Goal: Information Seeking & Learning: Find specific fact

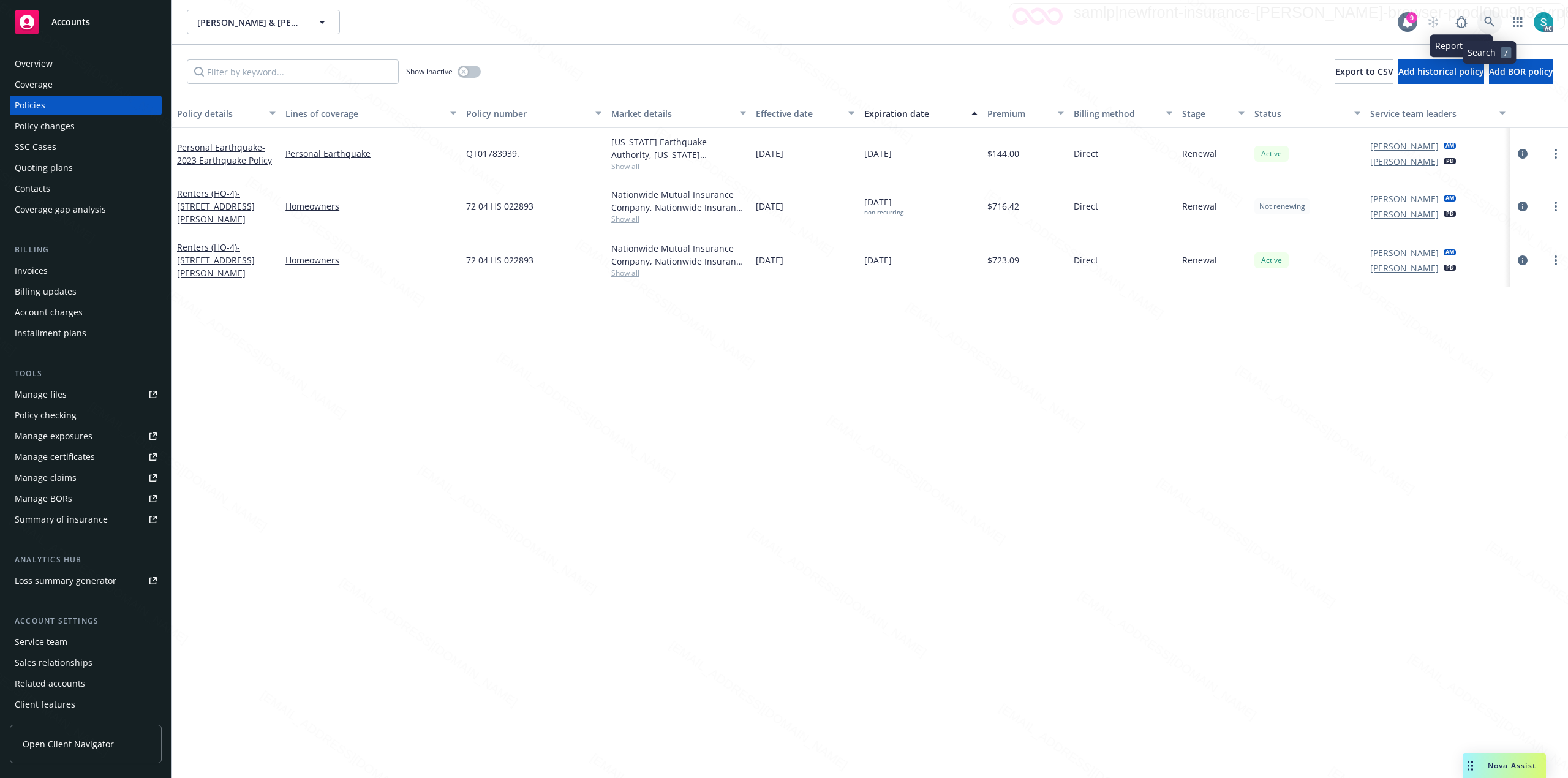
click at [1489, 25] on icon at bounding box center [1489, 22] width 11 height 11
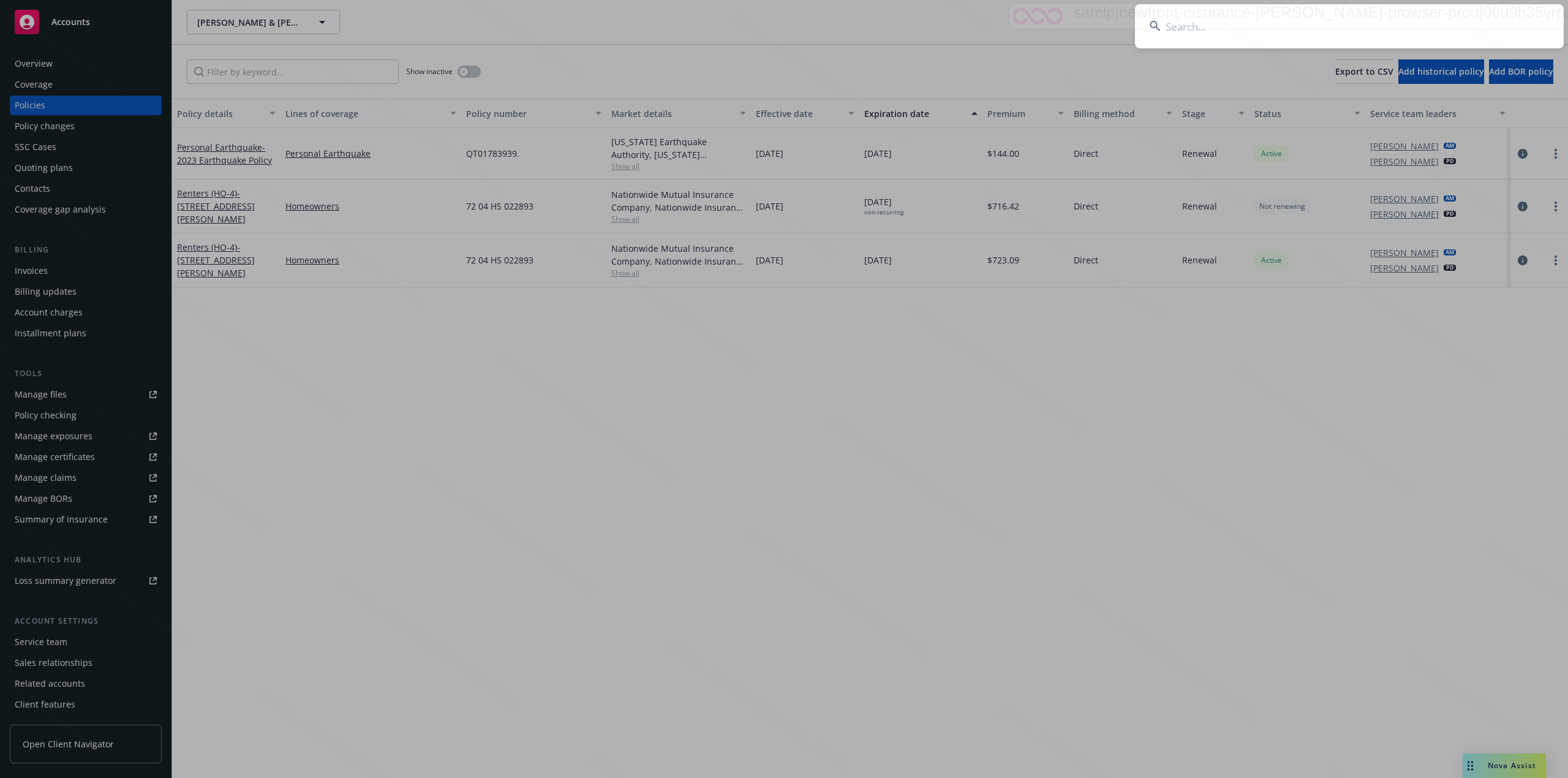
click at [1212, 37] on input at bounding box center [1350, 26] width 429 height 44
type input "A"
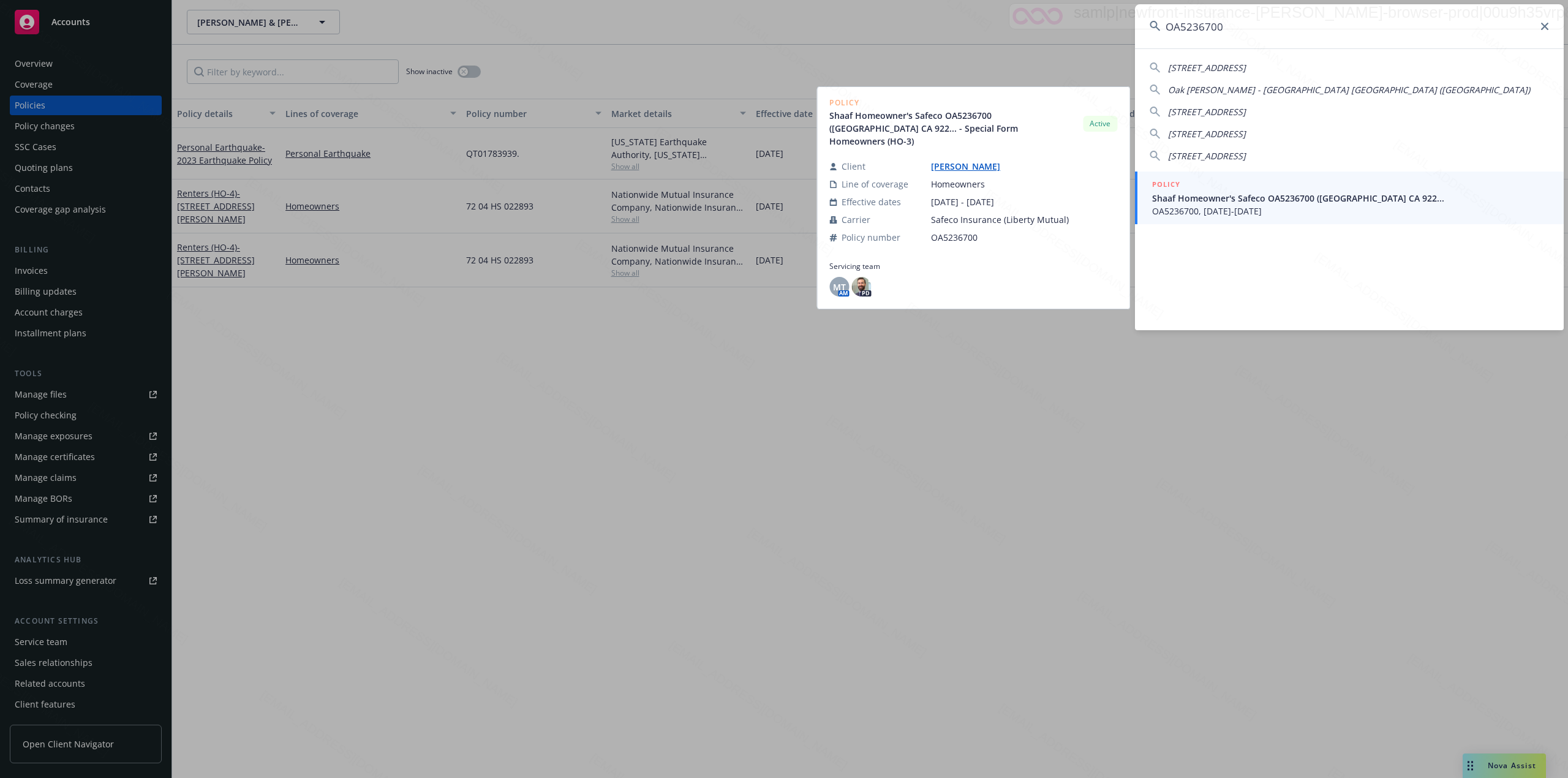
type input "OA5236700"
click at [1191, 197] on span "Shaaf Homeowner's Safeco OA5236700 ([GEOGRAPHIC_DATA] CA 922..." at bounding box center [1350, 198] width 397 height 13
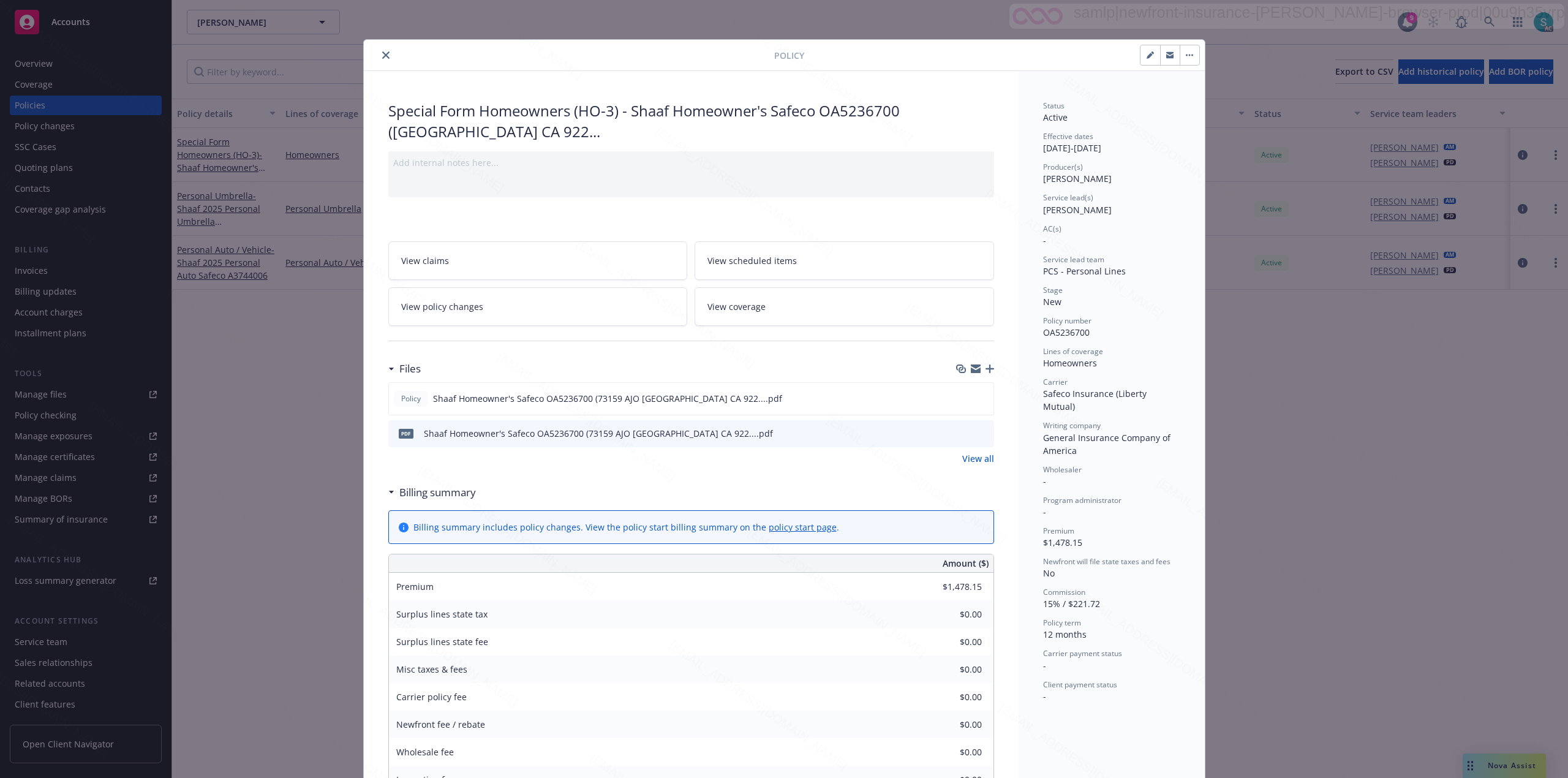
click at [64, 67] on div "Policy Special Form Homeowners (HO-3) - Shaaf Homeowner's Safeco OA5236700 ([GE…" at bounding box center [784, 389] width 1568 height 778
click at [56, 61] on div "Policy Special Form Homeowners (HO-3) - Shaaf Homeowner's Safeco OA5236700 ([GE…" at bounding box center [784, 389] width 1568 height 778
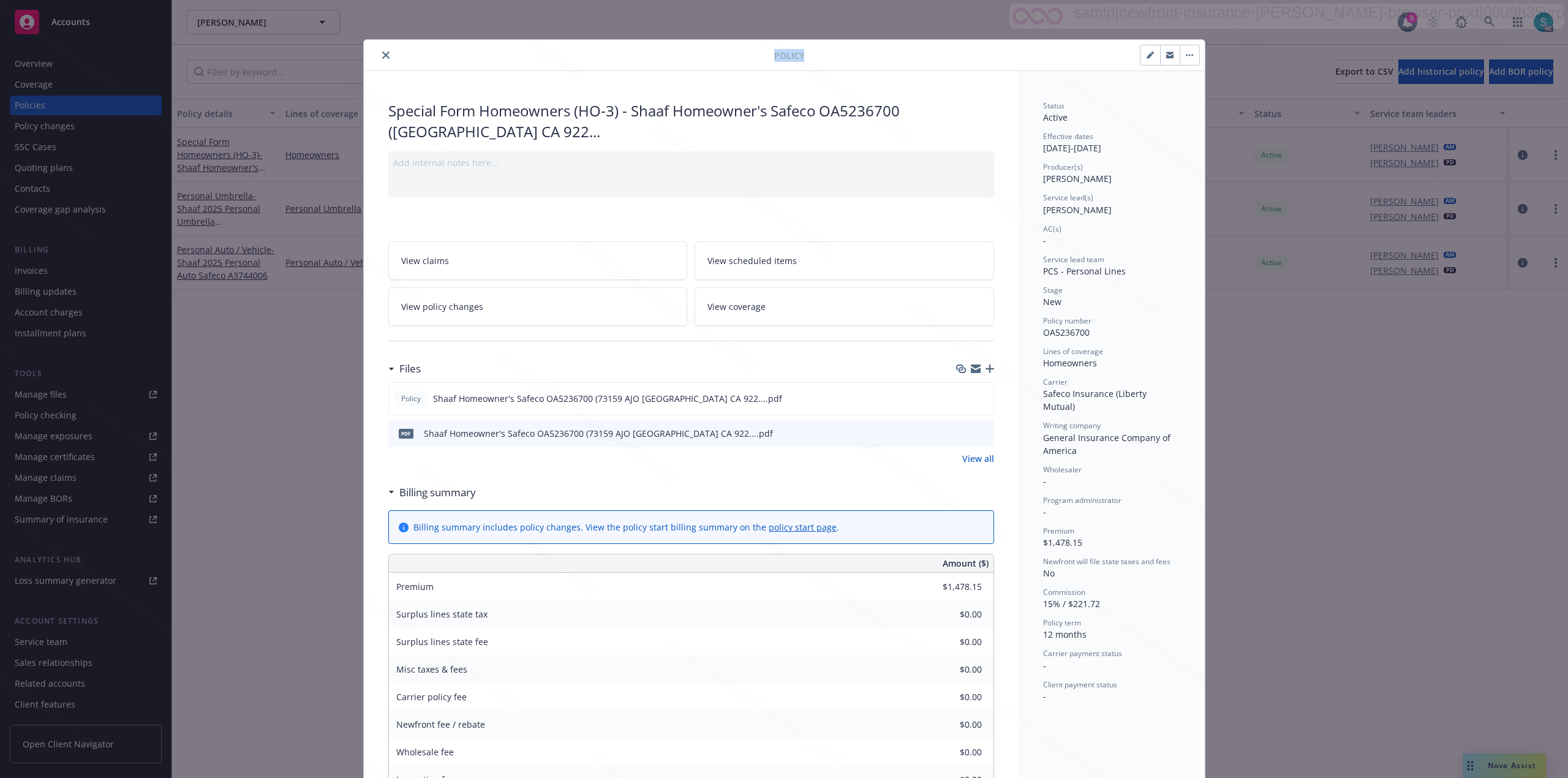
drag, startPoint x: 55, startPoint y: 61, endPoint x: 71, endPoint y: 67, distance: 17.1
click at [54, 62] on div "Policy Special Form Homeowners (HO-3) - Shaaf Homeowner's Safeco OA5236700 ([GE…" at bounding box center [784, 389] width 1568 height 778
click at [378, 54] on button "close" at bounding box center [386, 55] width 15 height 15
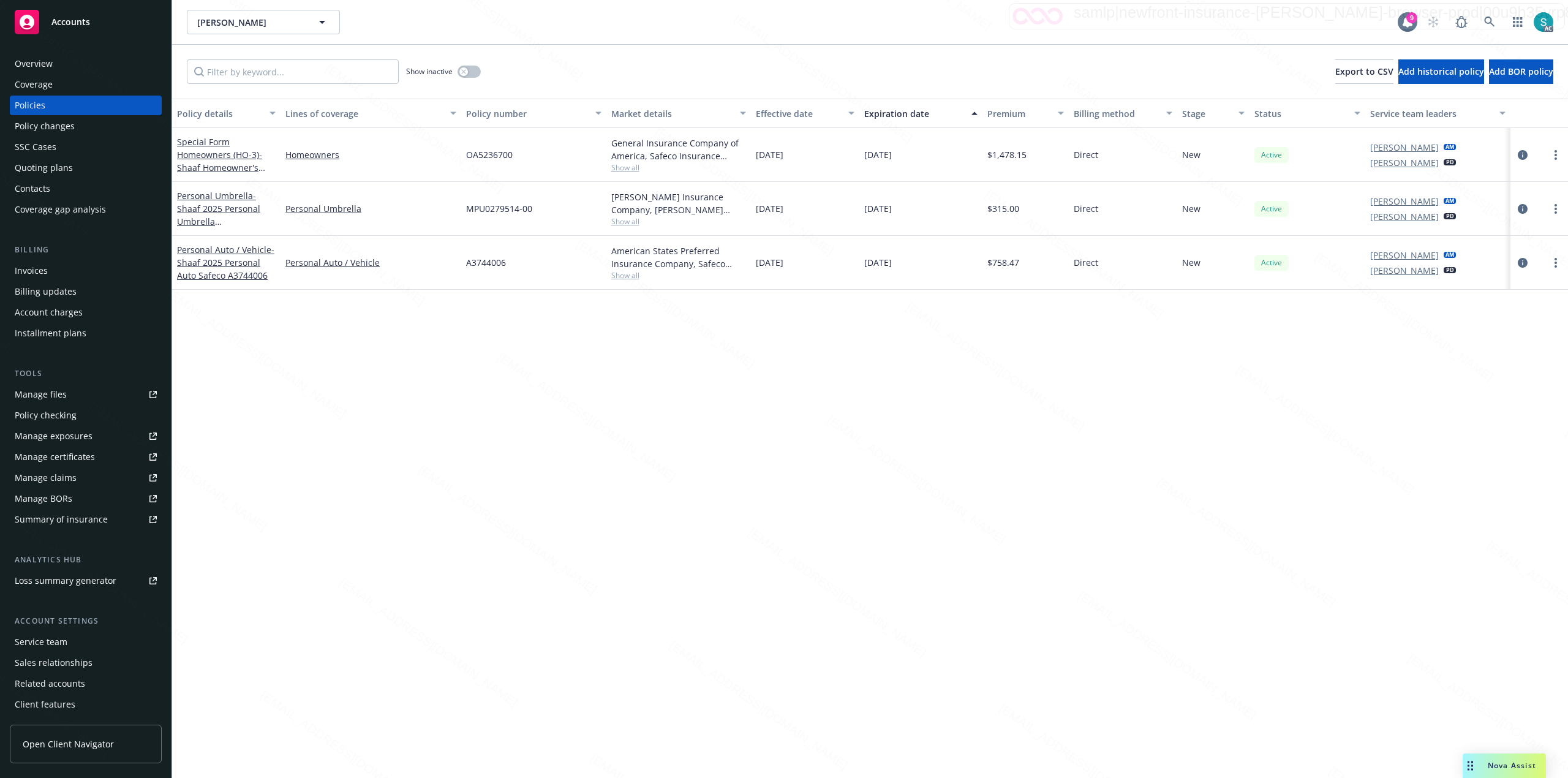
click at [97, 61] on div "Overview" at bounding box center [85, 63] width 142 height 20
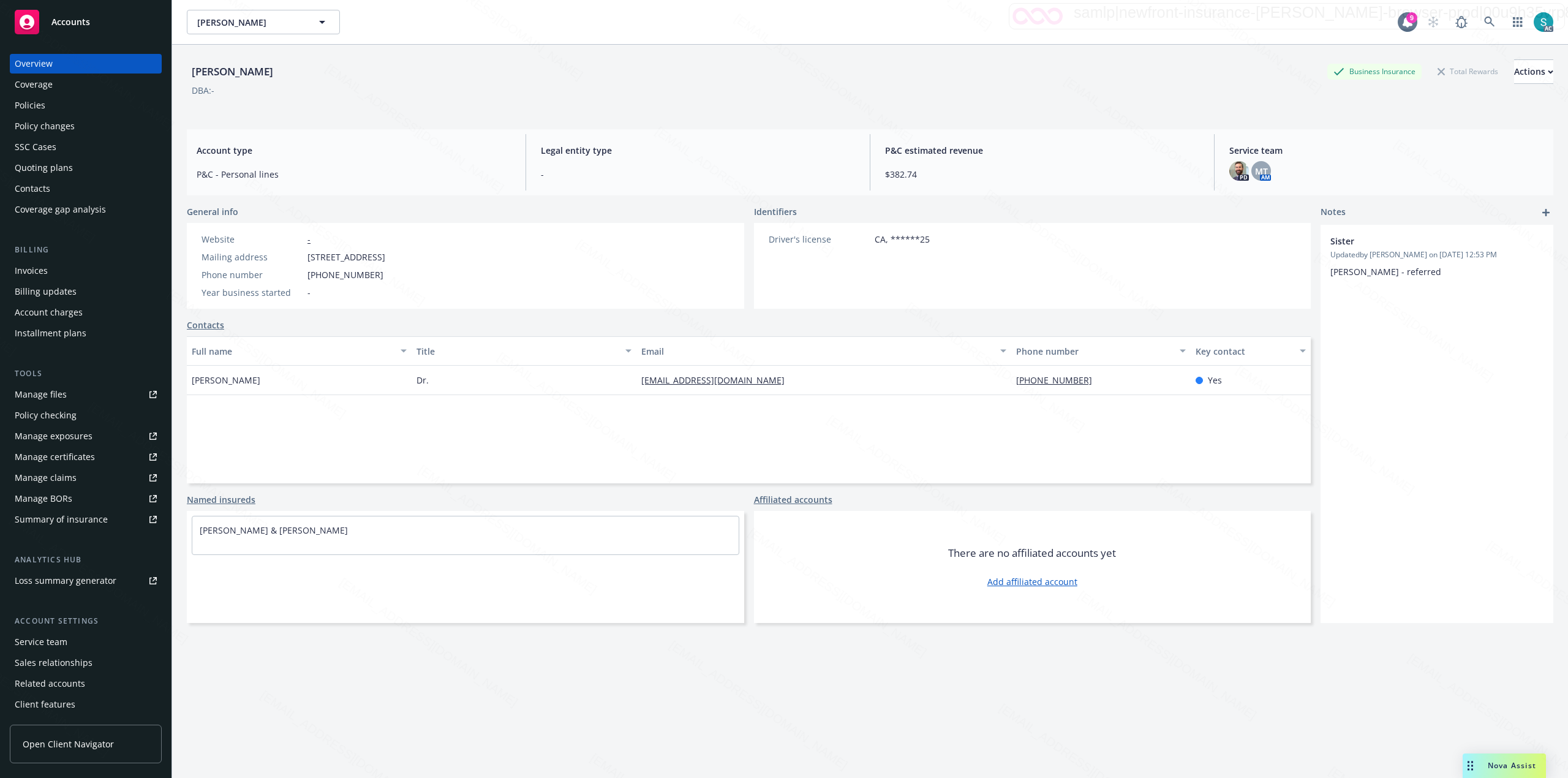
click at [231, 73] on div "[PERSON_NAME]" at bounding box center [233, 72] width 91 height 16
copy div "[PERSON_NAME]"
click at [38, 107] on div "Policies" at bounding box center [30, 105] width 31 height 20
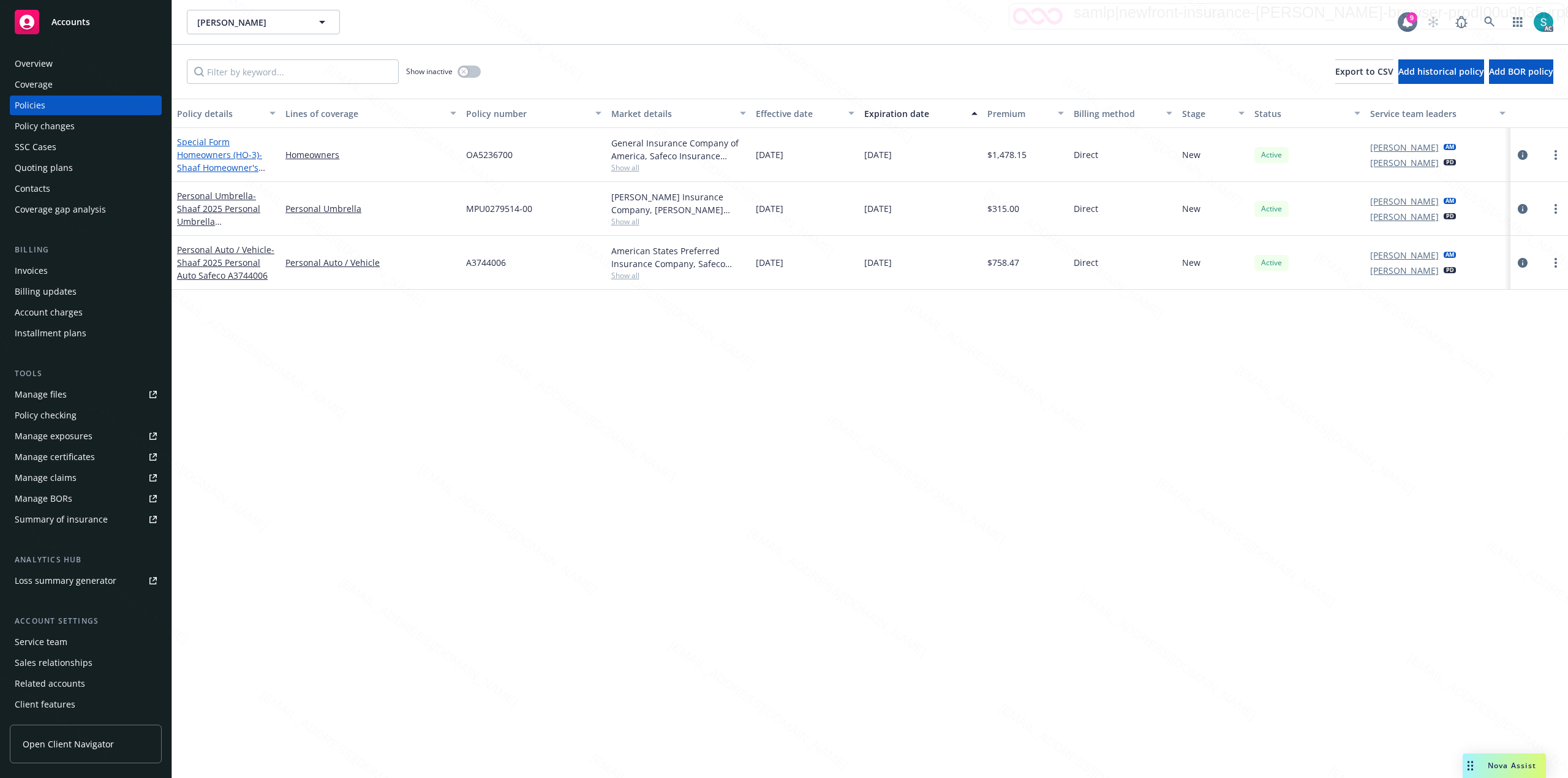
click at [211, 155] on link "Special Form Homeowners (HO-3) - Shaaf Homeowner's Safeco OA5236700 ([GEOGRAPHI…" at bounding box center [220, 173] width 88 height 76
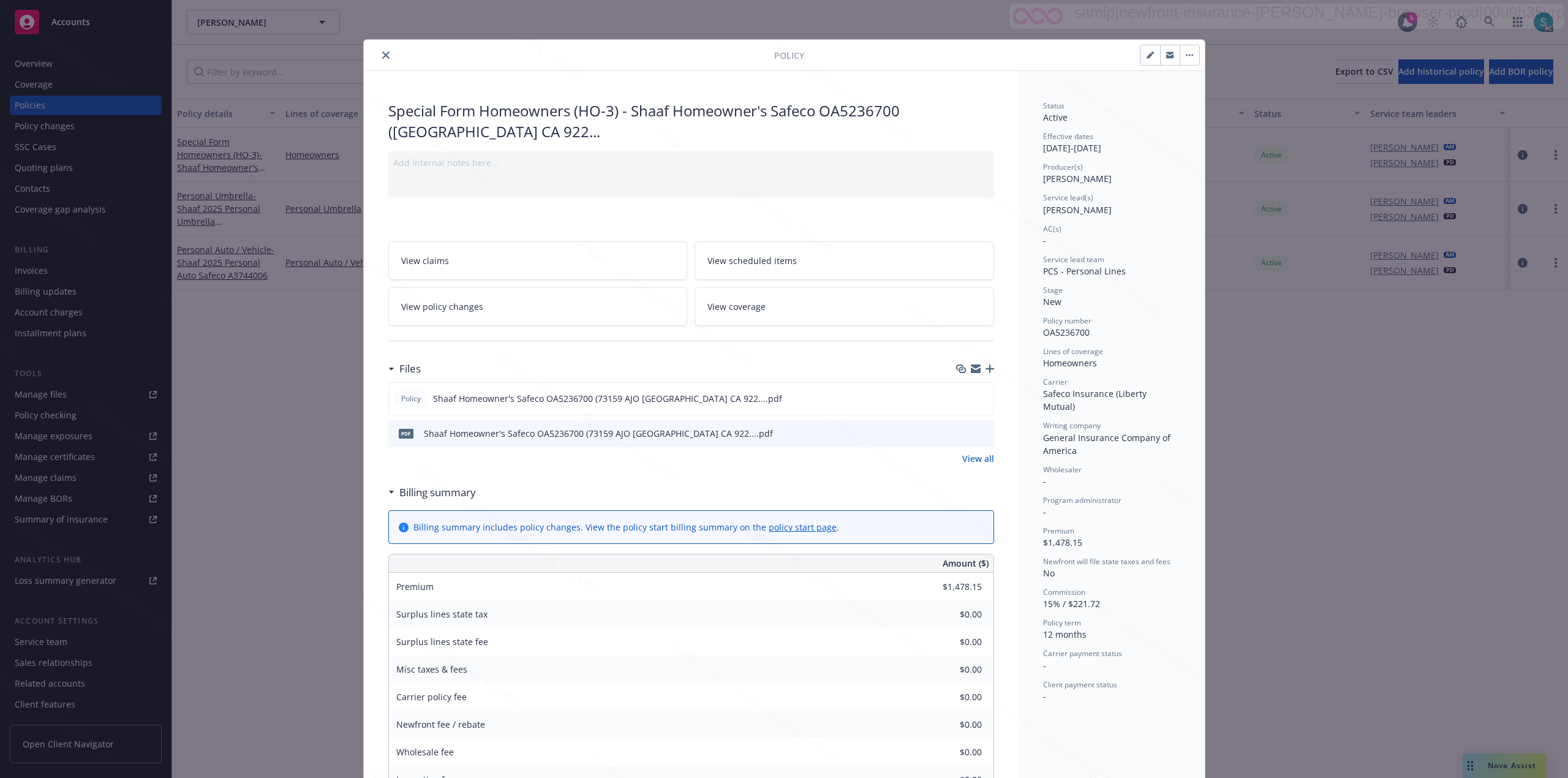
scroll to position [37, 0]
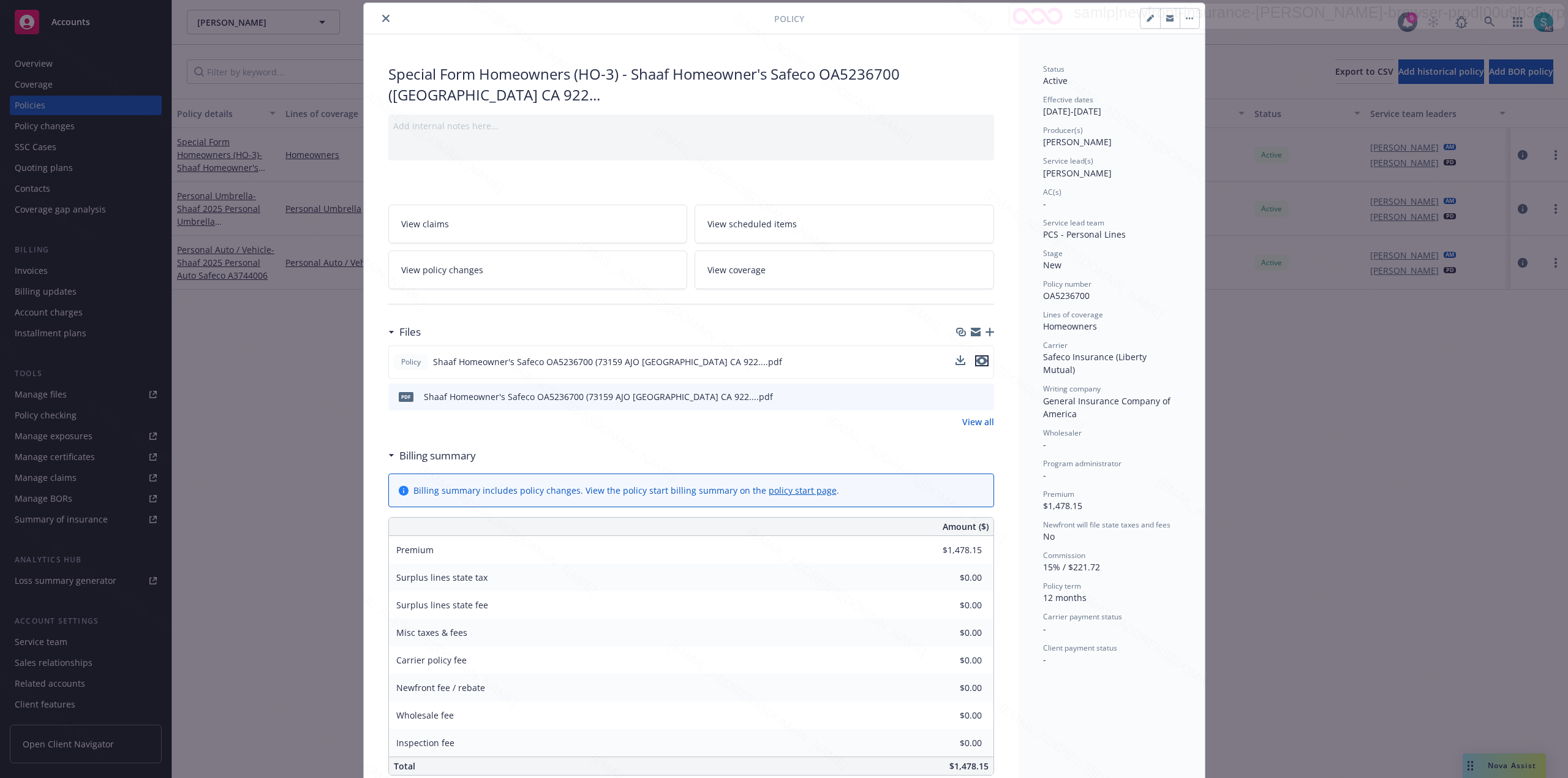
click at [976, 362] on icon "preview file" at bounding box center [981, 360] width 11 height 9
click at [382, 15] on icon "close" at bounding box center [386, 18] width 7 height 7
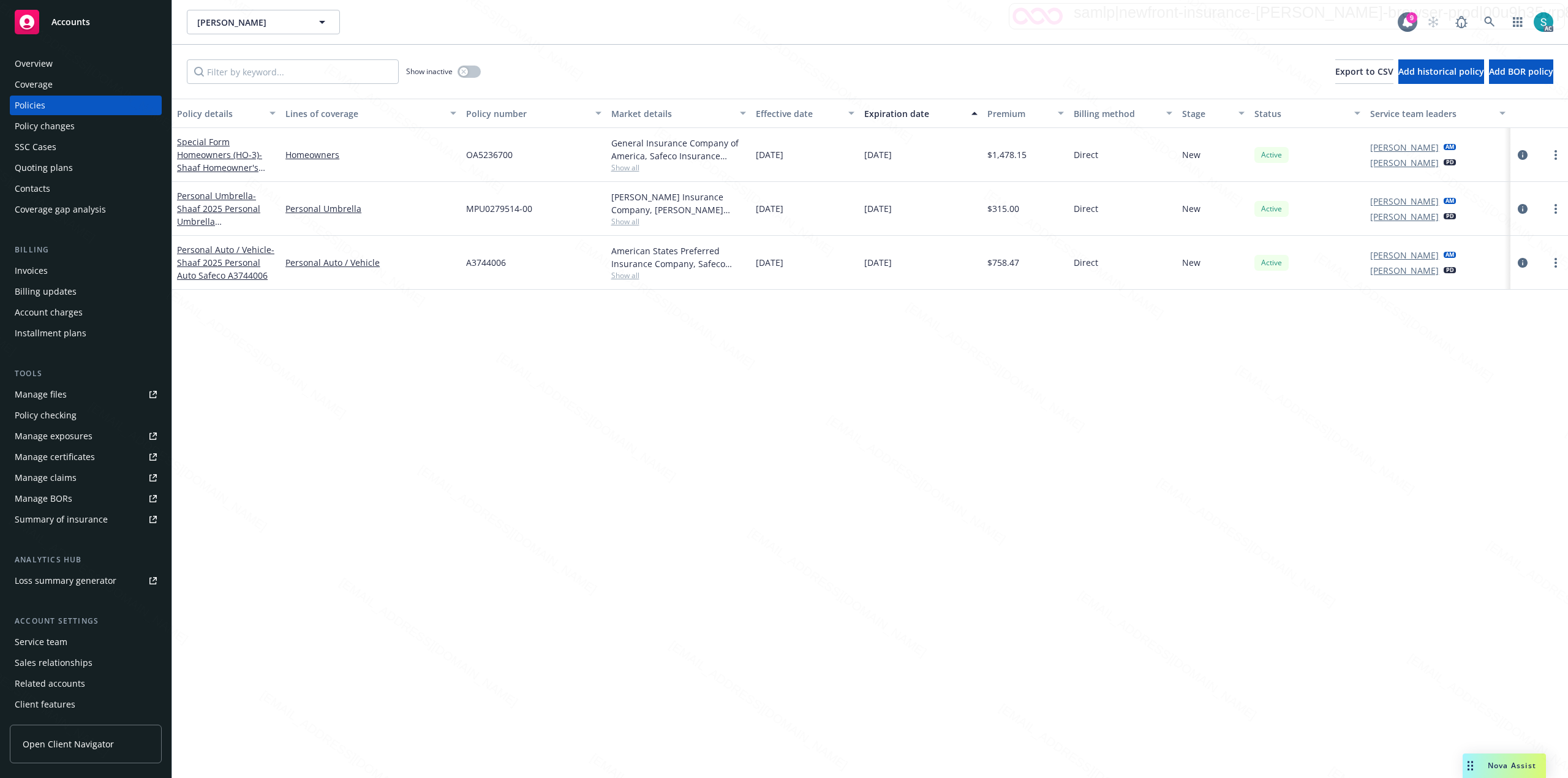
click at [62, 64] on div "Overview" at bounding box center [85, 63] width 142 height 20
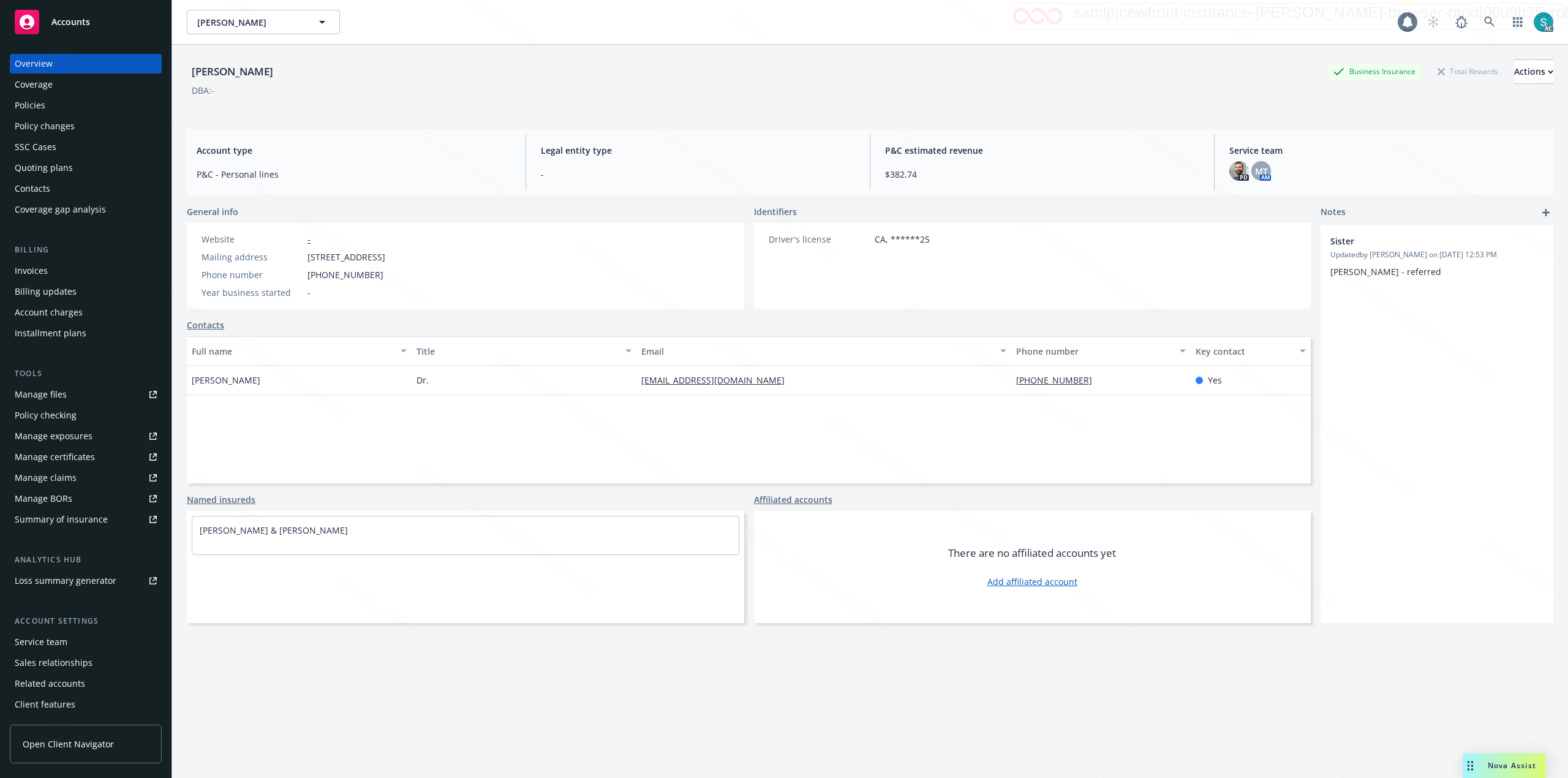
click at [62, 64] on div "Overview" at bounding box center [85, 63] width 142 height 20
drag, startPoint x: 308, startPoint y: 255, endPoint x: 458, endPoint y: 253, distance: 150.0
click at [390, 253] on div "Mailing address [STREET_ADDRESS]" at bounding box center [294, 257] width 194 height 13
copy span "[STREET_ADDRESS]"
click at [216, 73] on div "[PERSON_NAME]" at bounding box center [233, 72] width 91 height 16
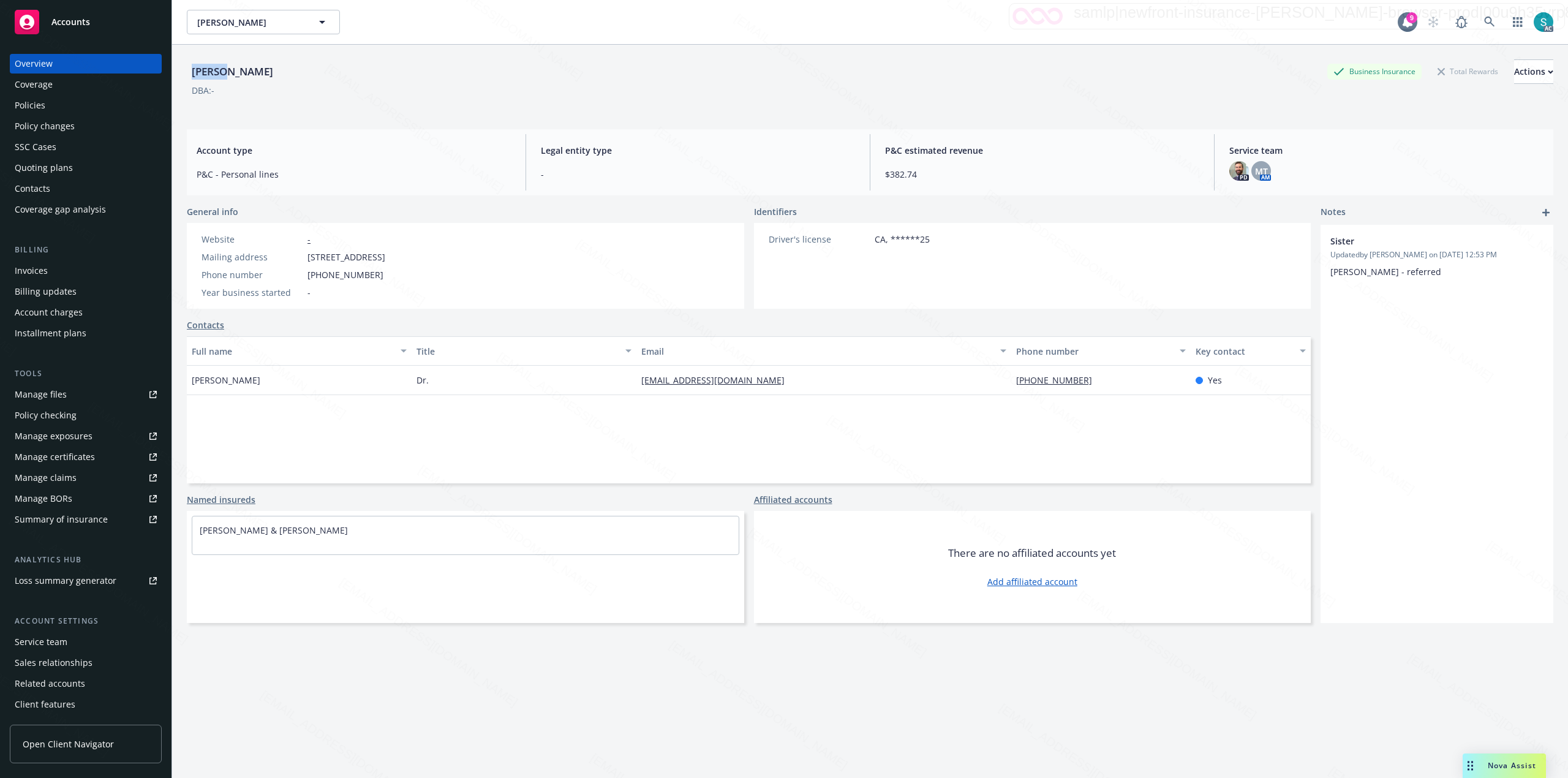
click at [216, 73] on div "[PERSON_NAME]" at bounding box center [233, 72] width 91 height 16
copy div "[PERSON_NAME]"
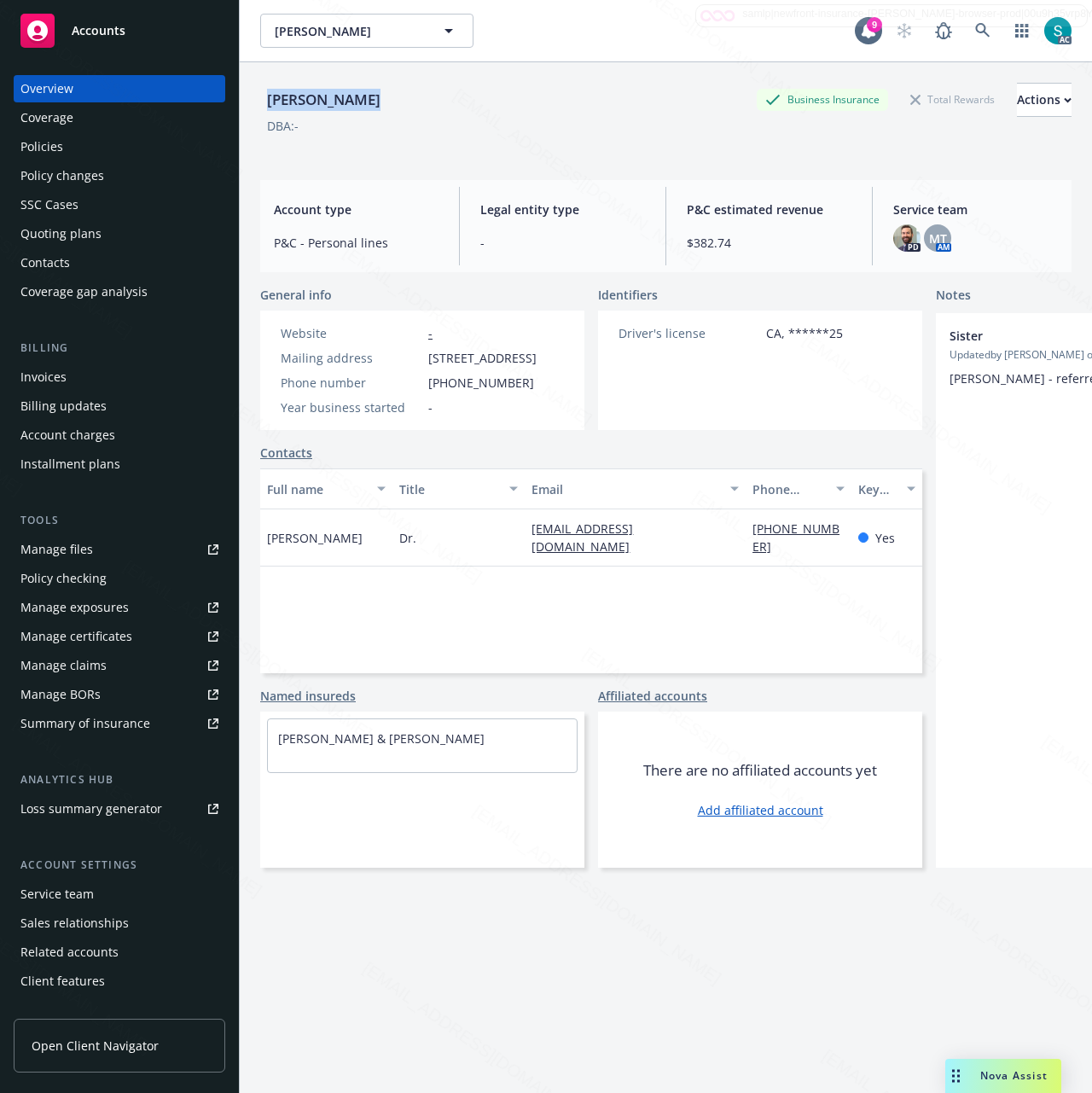
click at [33, 147] on div "Policies" at bounding box center [42, 146] width 43 height 27
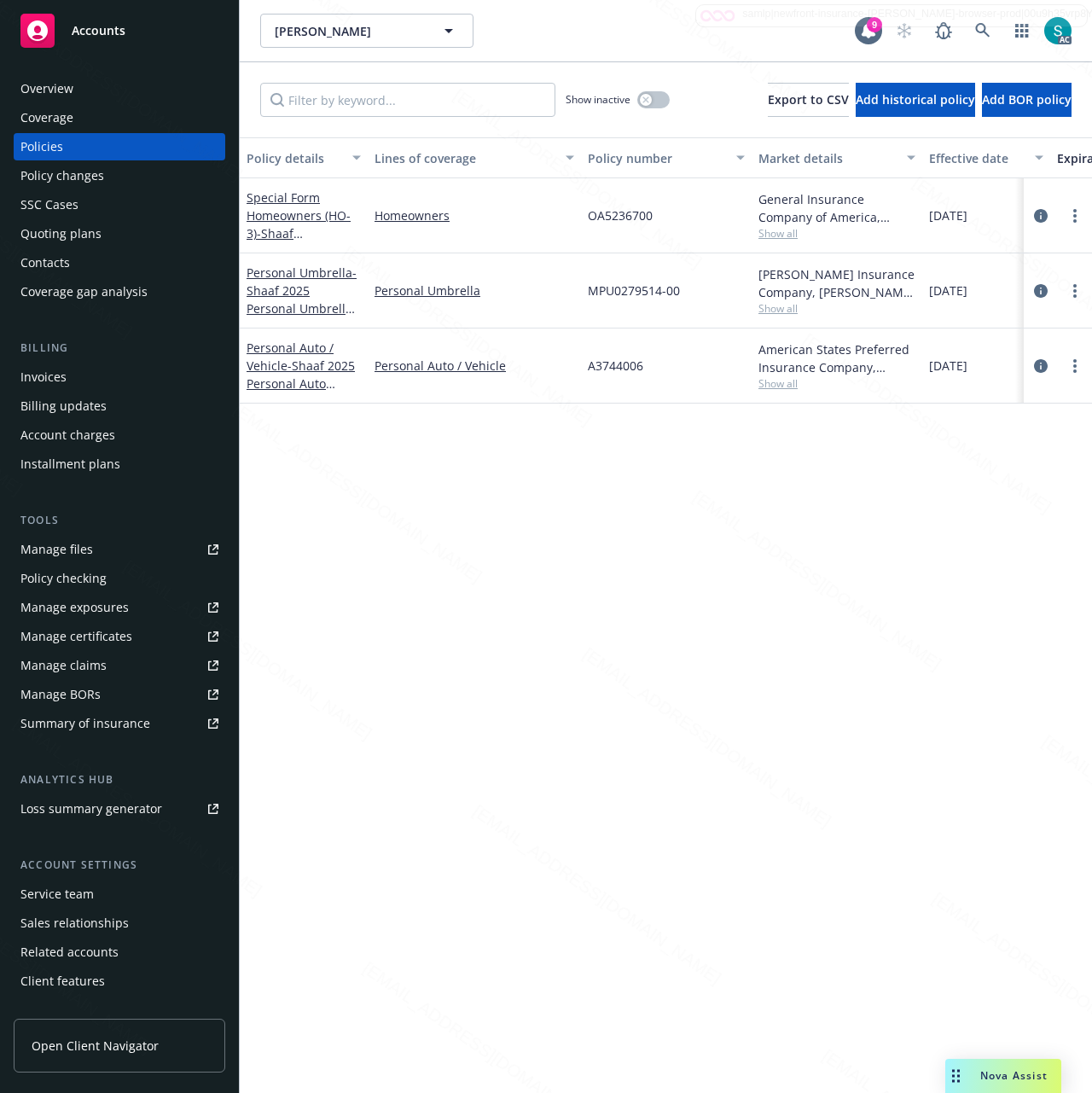
click at [72, 87] on div "Overview" at bounding box center [47, 88] width 52 height 27
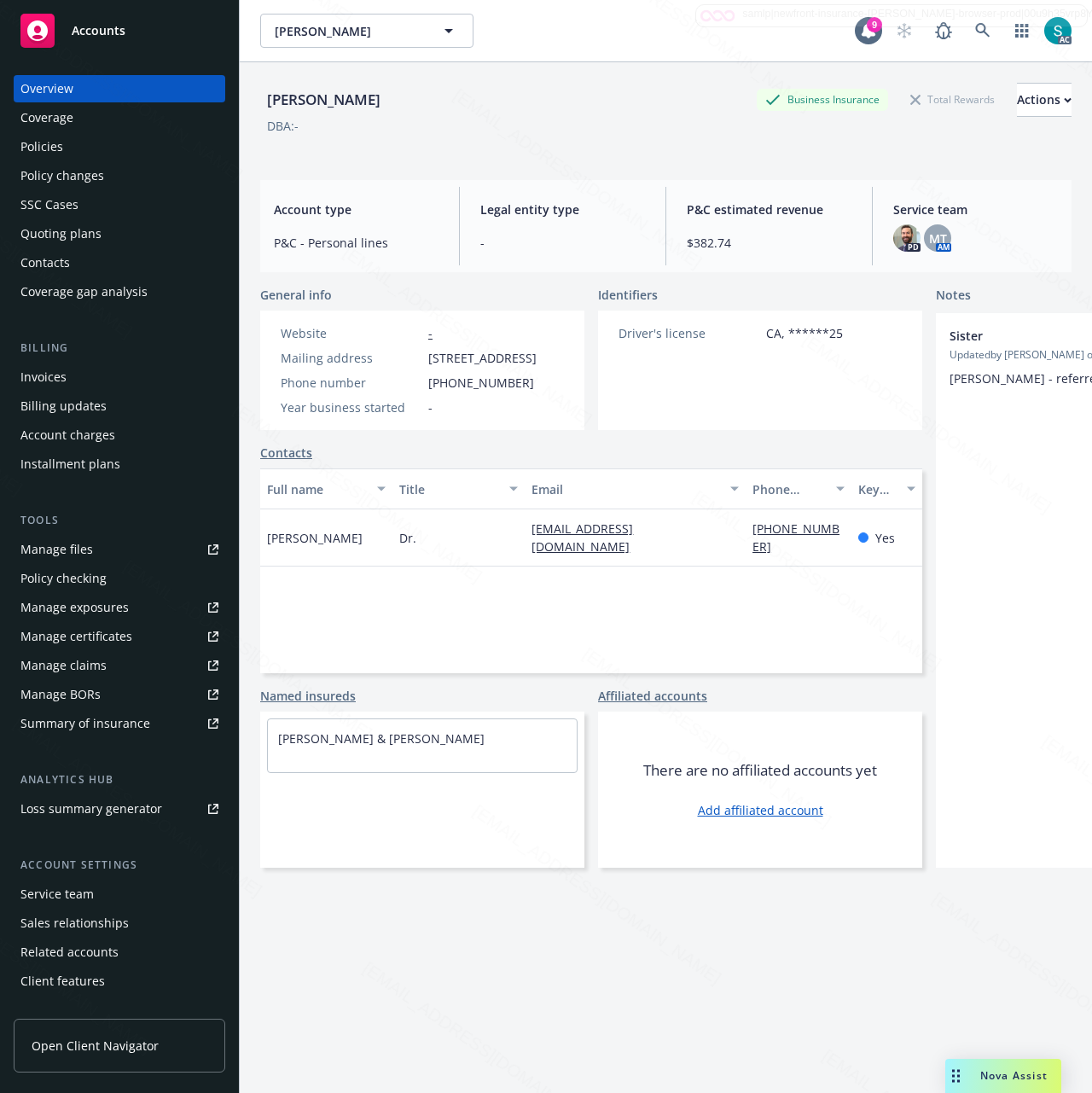
click at [48, 149] on div "Policies" at bounding box center [42, 146] width 43 height 27
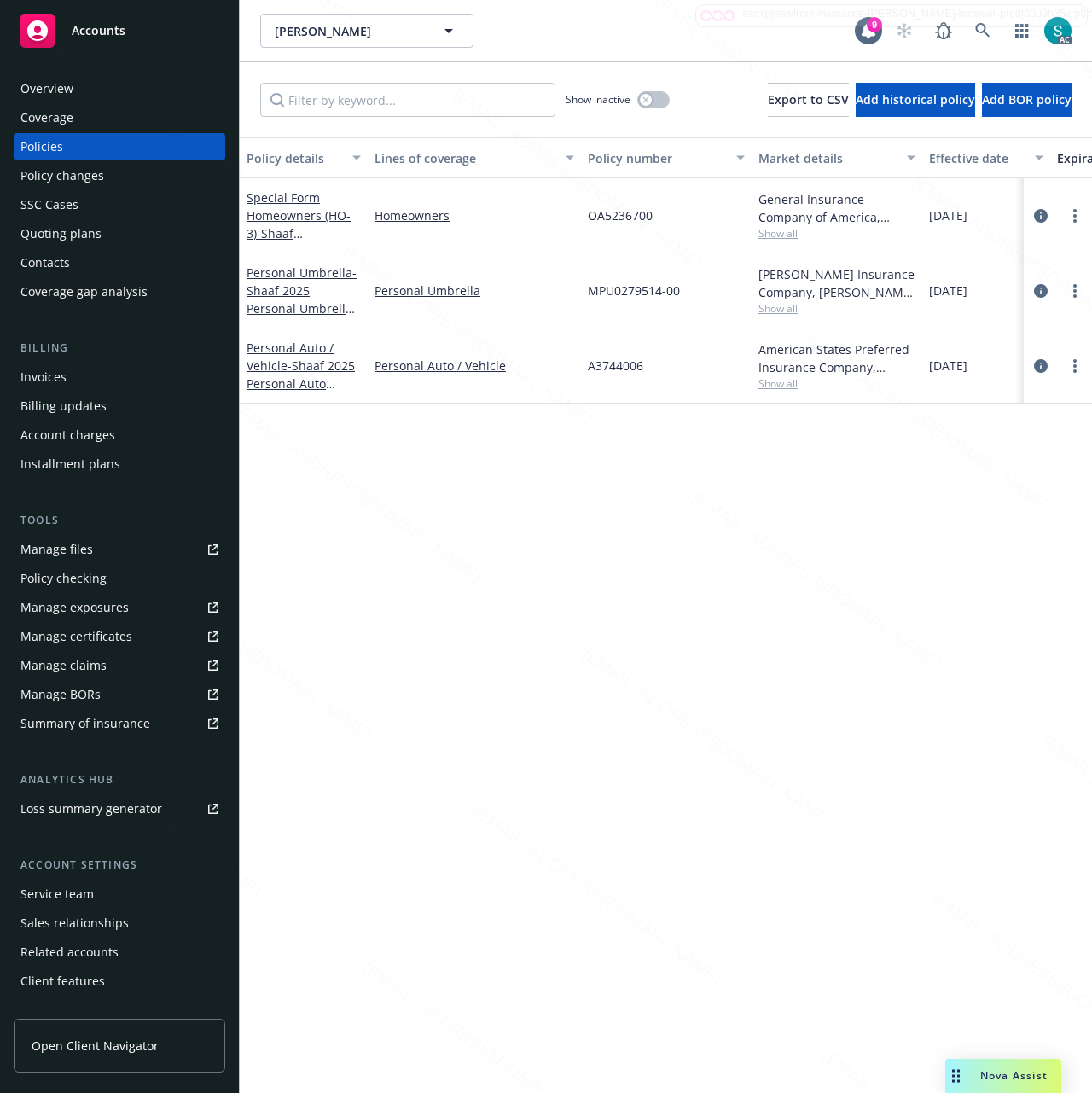
click at [52, 80] on div "Overview" at bounding box center [47, 88] width 52 height 27
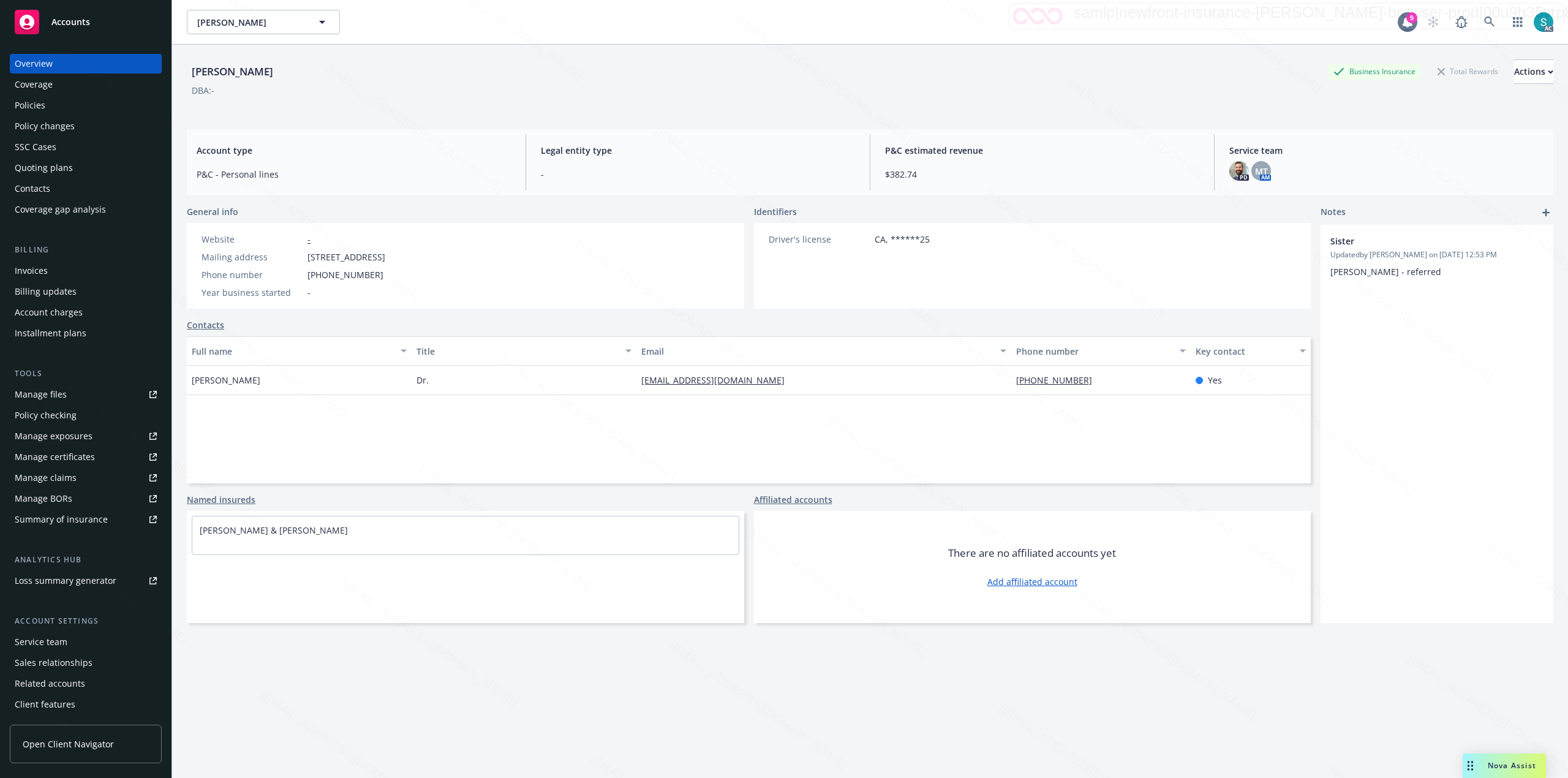
click at [579, 95] on div "DBA: -" at bounding box center [870, 90] width 1366 height 13
click at [214, 67] on div "[PERSON_NAME]" at bounding box center [233, 72] width 91 height 16
copy div "[PERSON_NAME]"
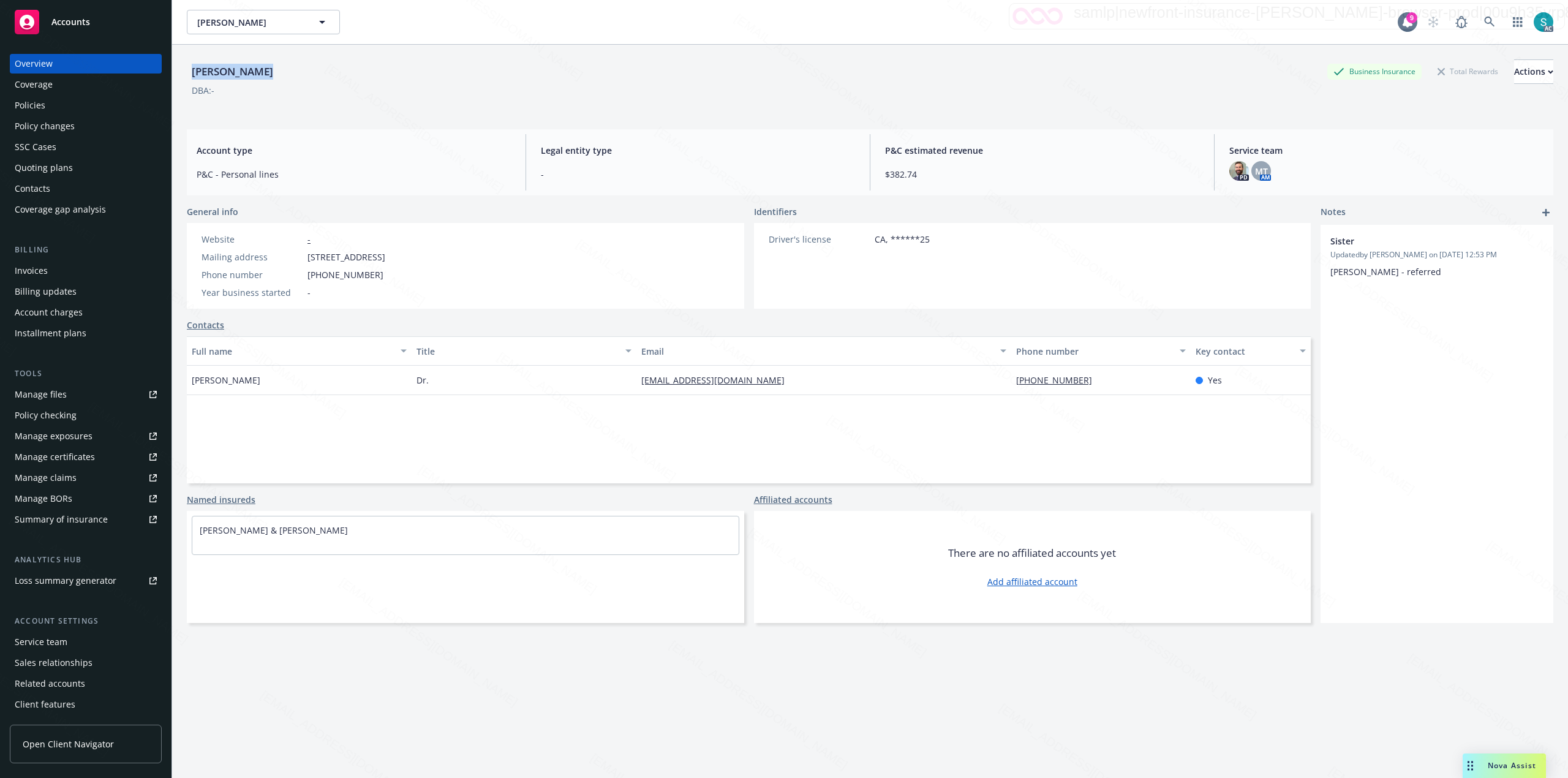
click at [44, 94] on div "Overview Coverage Policies Policy changes SSC Cases Quoting plans Contacts Cove…" at bounding box center [86, 137] width 152 height 165
click at [40, 103] on div "Policies" at bounding box center [30, 105] width 31 height 20
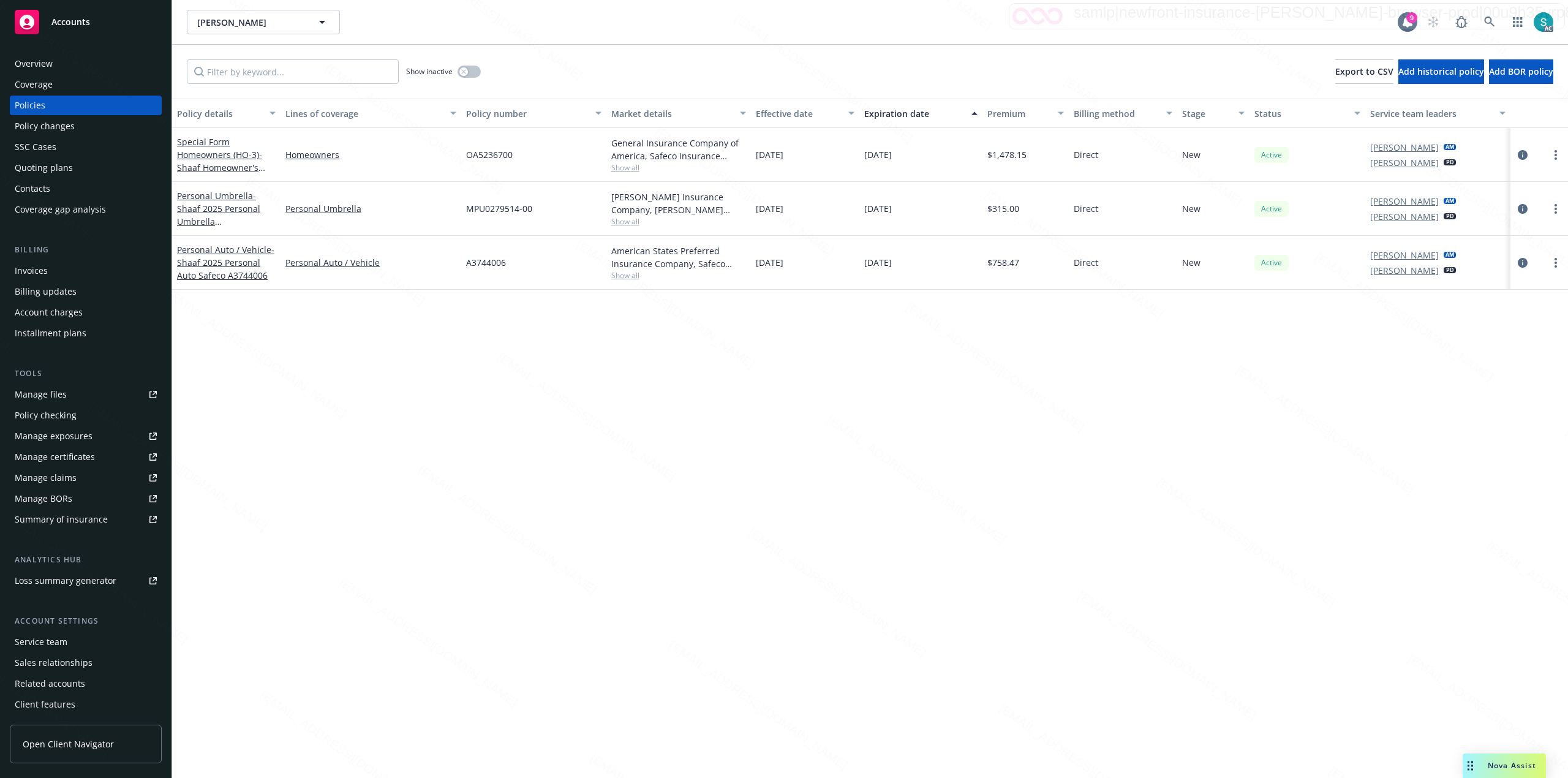
click at [486, 163] on div "OA5236700" at bounding box center [533, 155] width 145 height 54
copy span "OA5236700"
click at [23, 59] on div "Overview" at bounding box center [34, 63] width 38 height 20
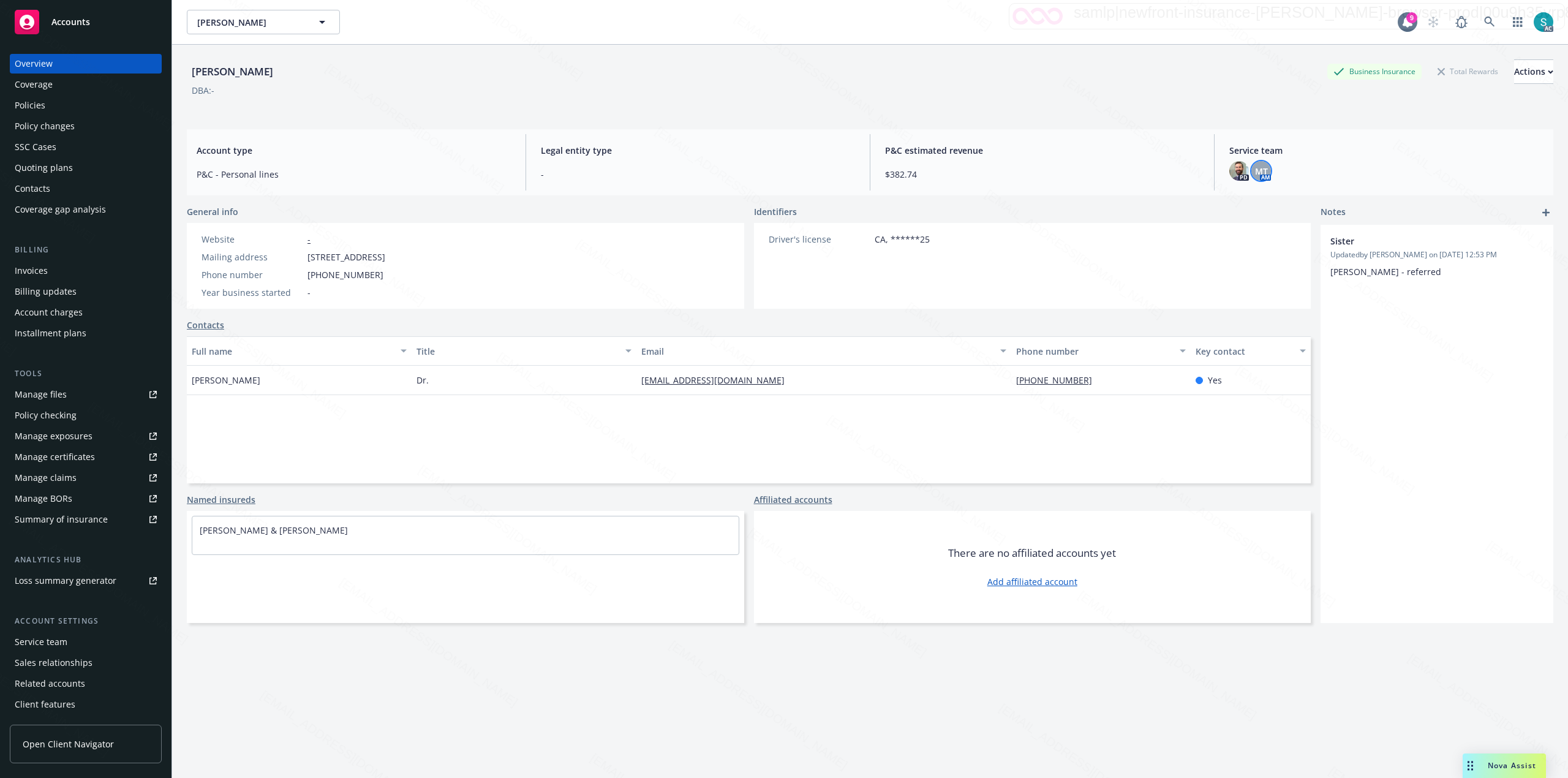
click at [1255, 172] on span "MT" at bounding box center [1261, 171] width 13 height 13
click at [1145, 204] on span "[PERSON_NAME]" at bounding box center [1171, 204] width 139 height 15
copy span "[PERSON_NAME]"
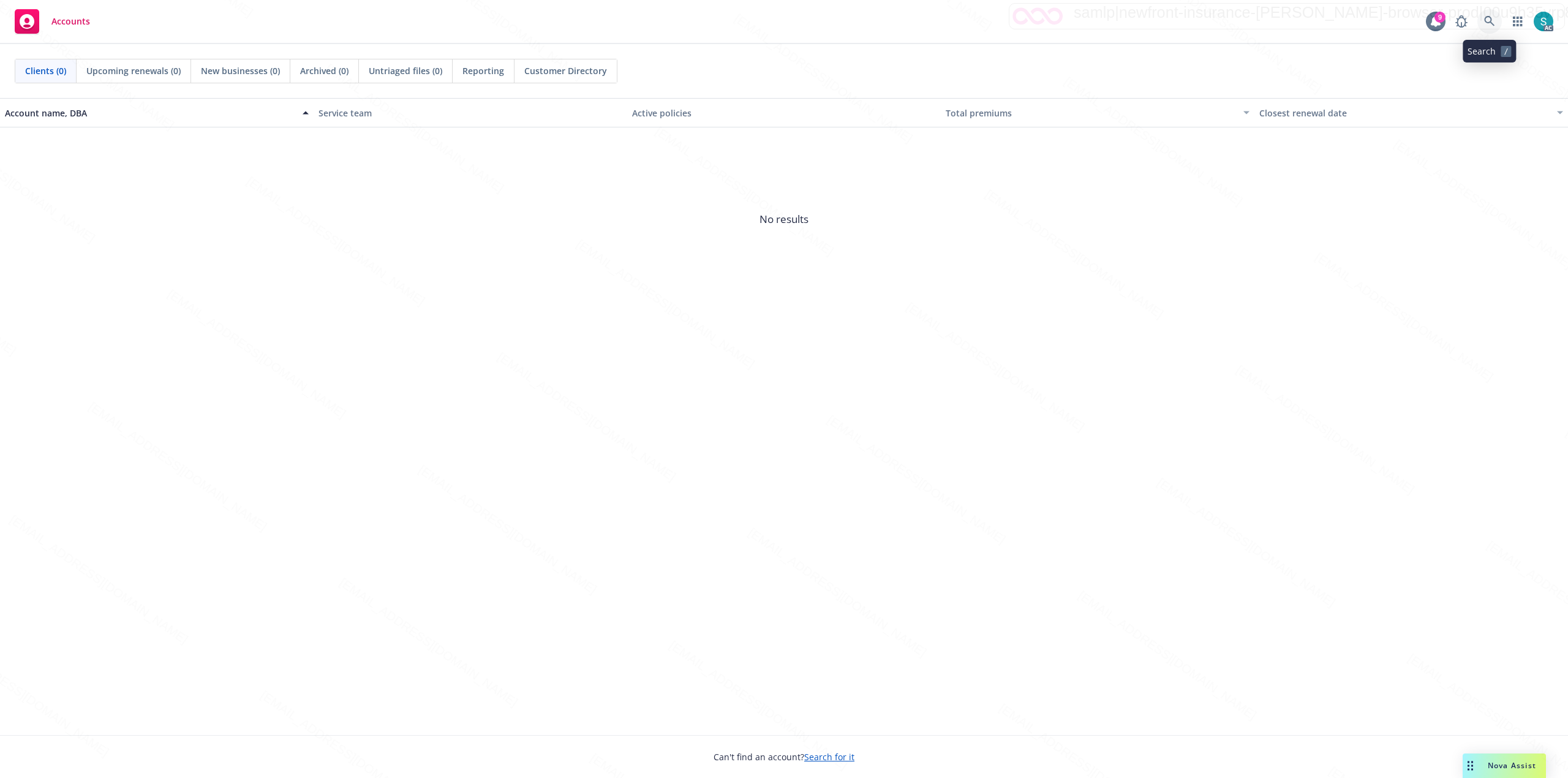
click at [1490, 21] on icon at bounding box center [1489, 21] width 10 height 10
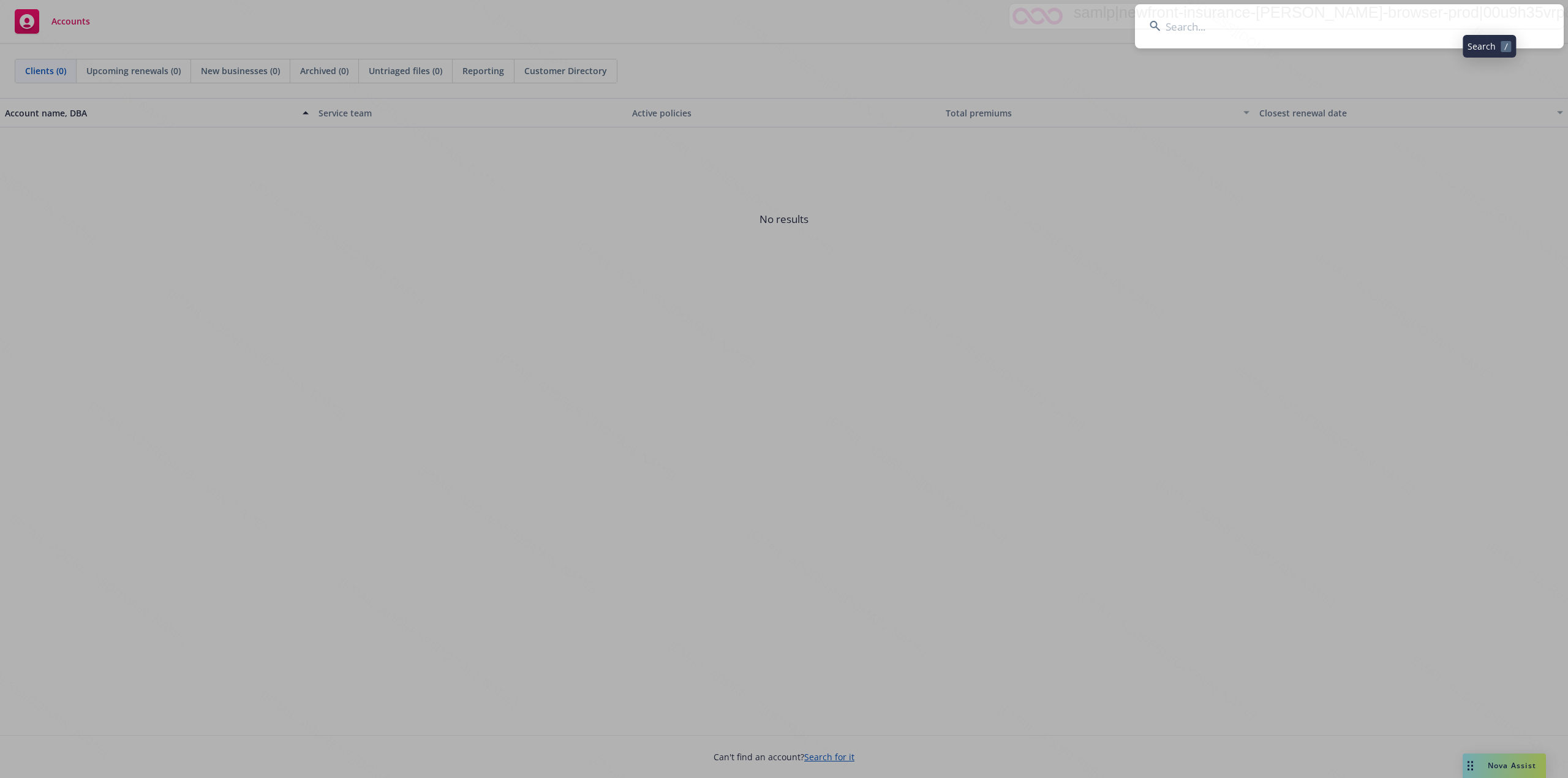
click at [1260, 21] on input at bounding box center [1350, 26] width 429 height 44
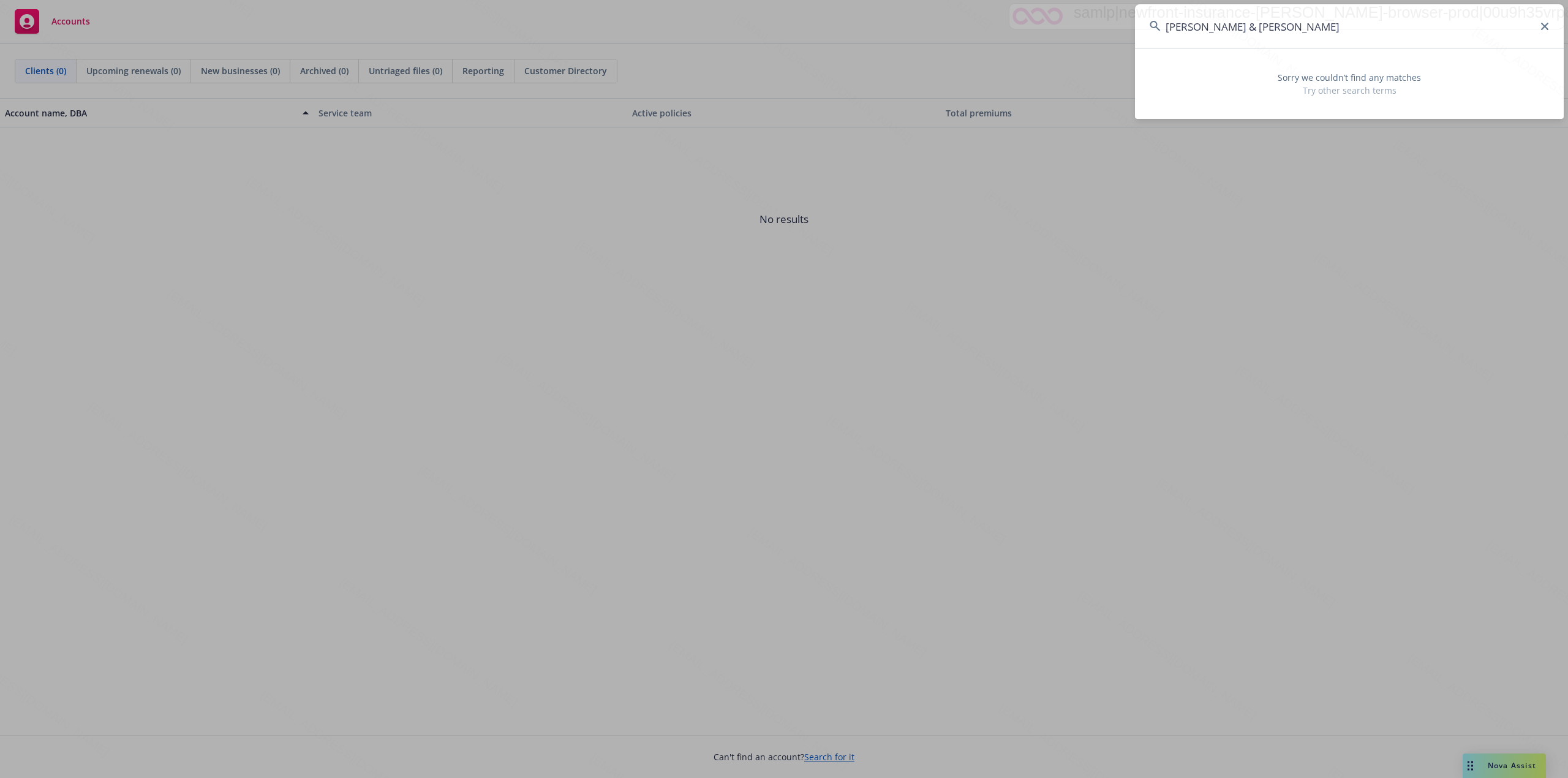
drag, startPoint x: 1314, startPoint y: 24, endPoint x: 1225, endPoint y: 30, distance: 89.2
click at [1225, 30] on input "Duy, Heng H. & Heang C. Lim" at bounding box center [1350, 26] width 429 height 44
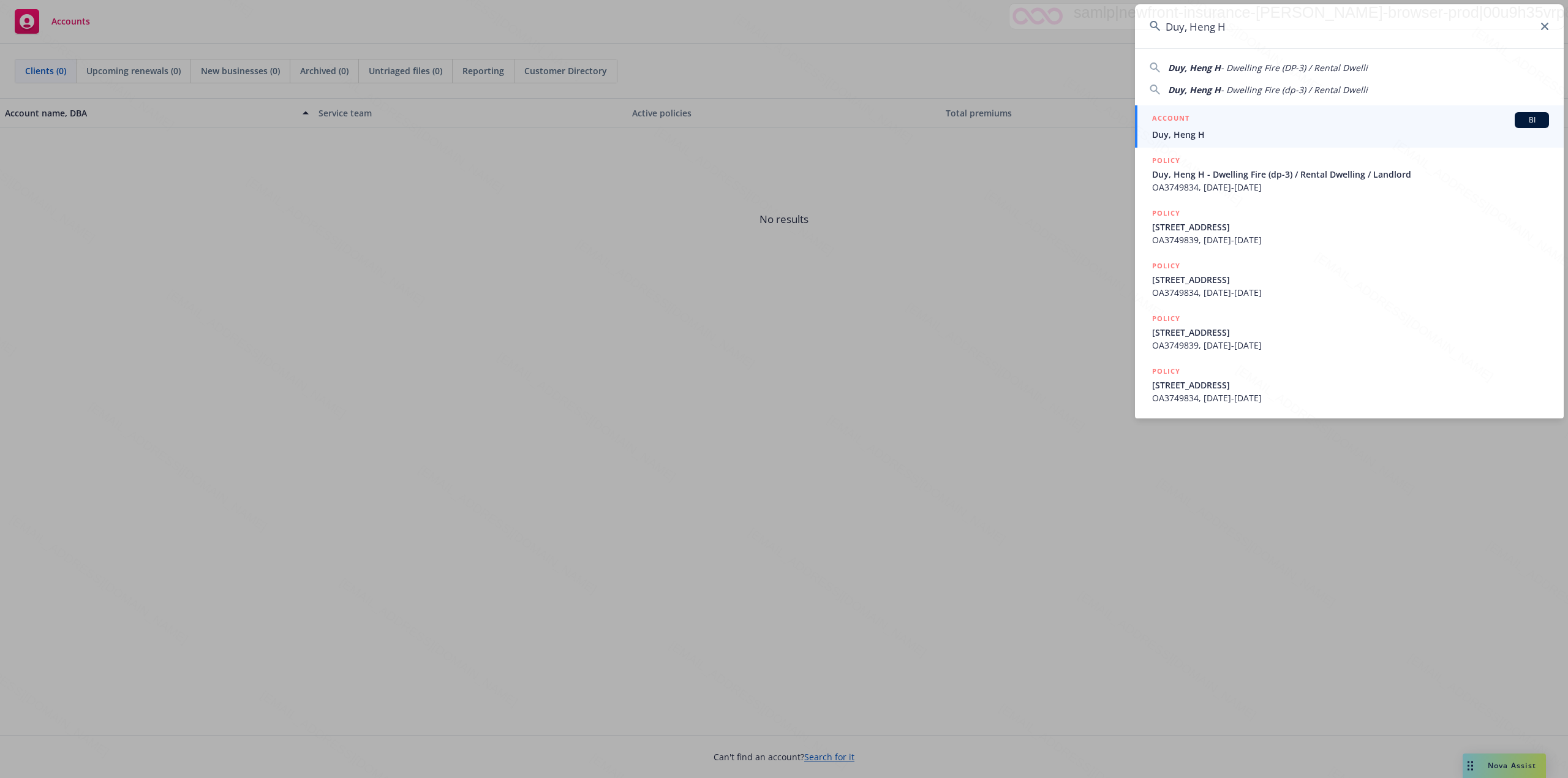
type input "Duy, Heng H"
click at [1210, 121] on div "ACCOUNT BI" at bounding box center [1350, 120] width 397 height 16
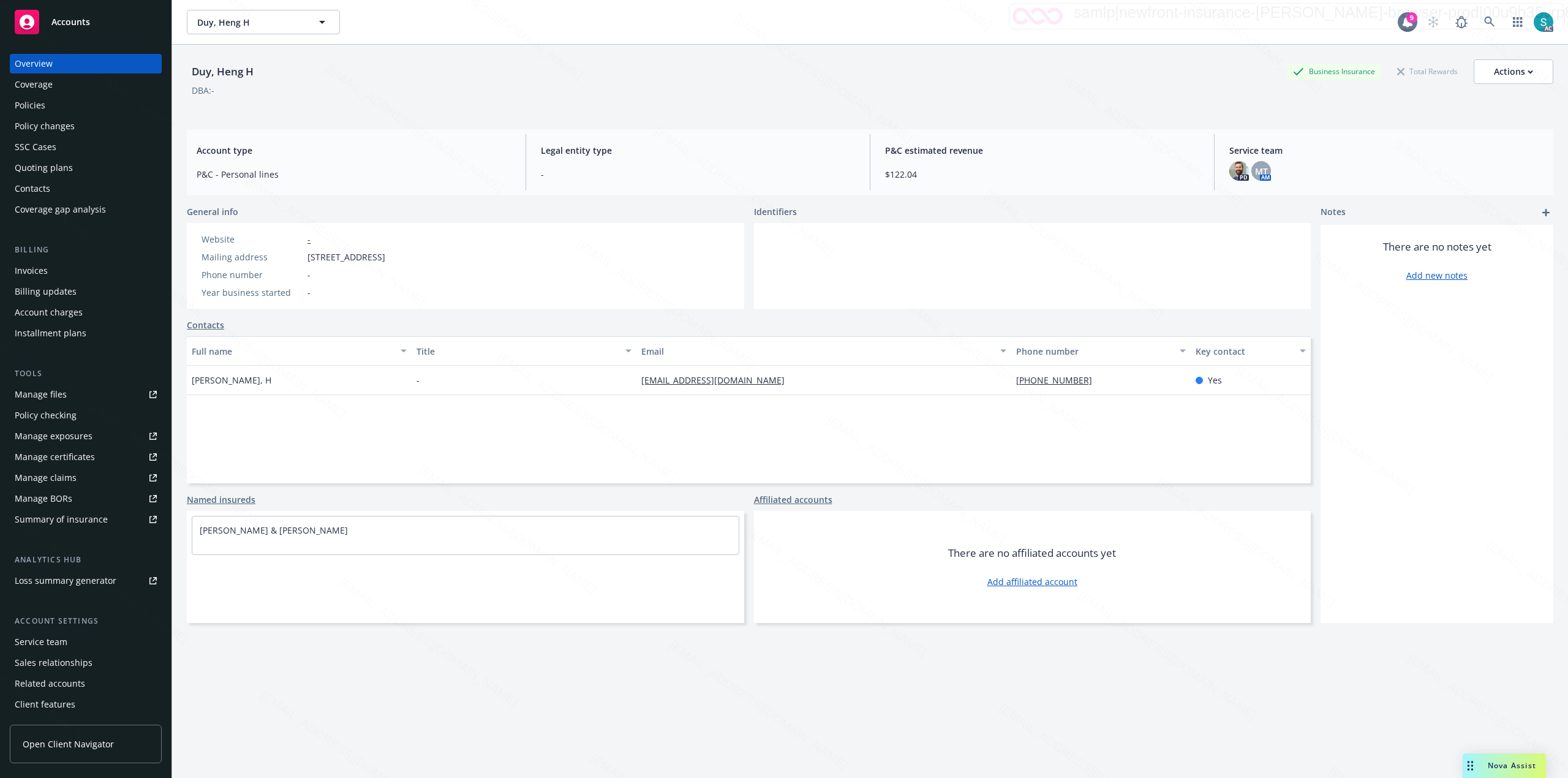
click at [16, 104] on div "Policies" at bounding box center [30, 105] width 31 height 20
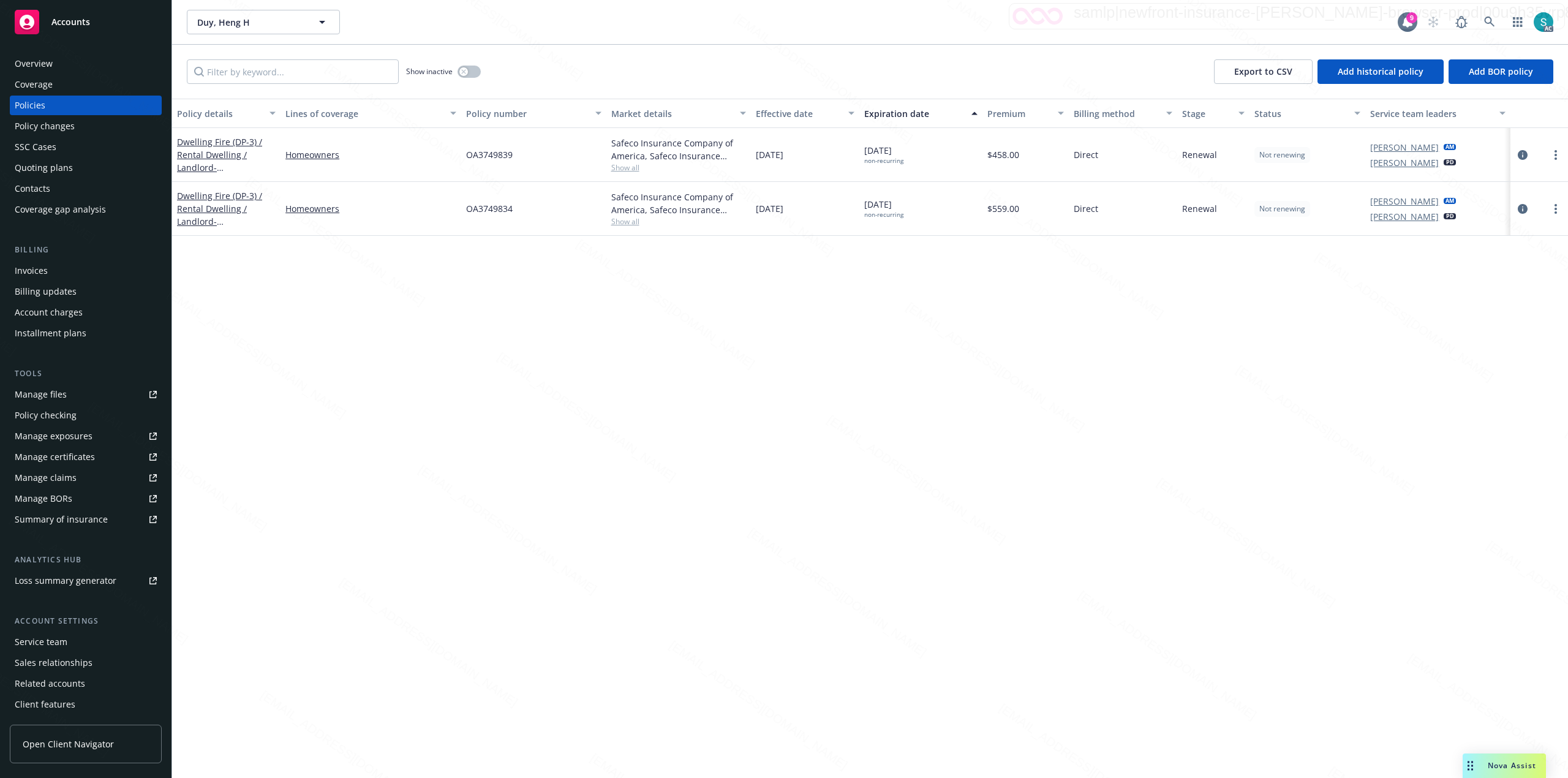
click at [491, 167] on div "OA3749839" at bounding box center [533, 155] width 145 height 54
copy span "OA3749839"
click at [495, 153] on span "OA3749839" at bounding box center [489, 155] width 46 height 13
